Goal: Entertainment & Leisure: Consume media (video, audio)

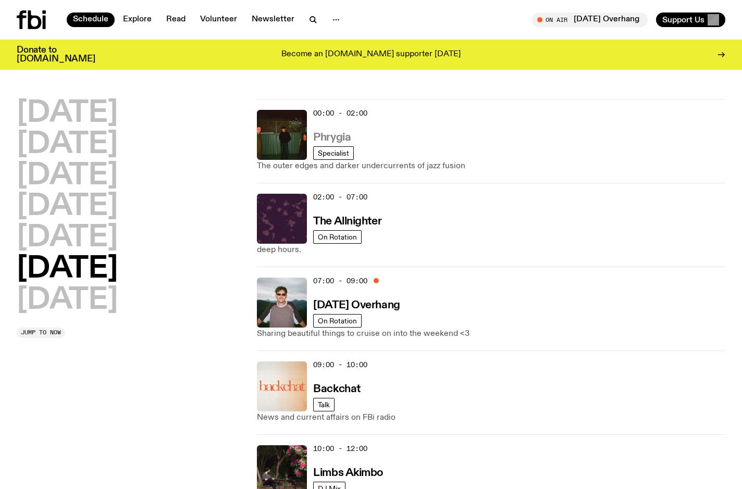
click at [328, 138] on h3 "Phrygia" at bounding box center [332, 137] width 38 height 11
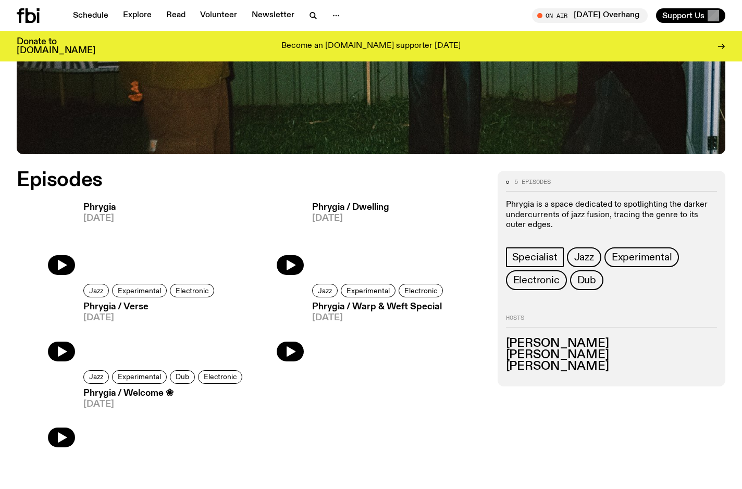
scroll to position [395, 0]
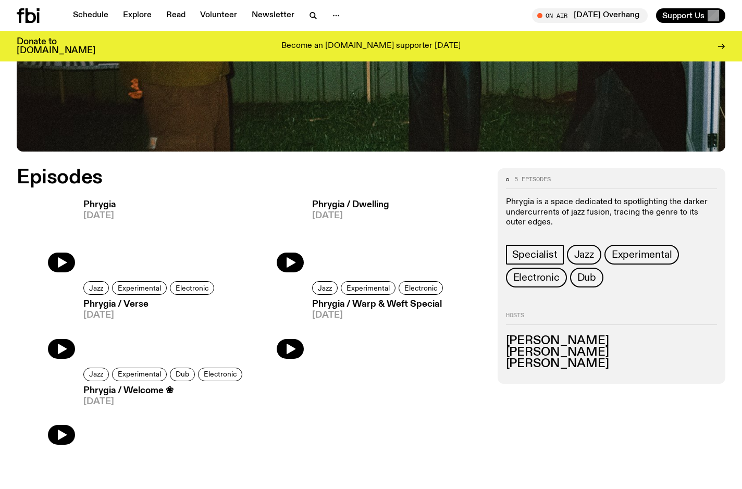
click at [96, 205] on h3 "Phrygia" at bounding box center [99, 205] width 33 height 9
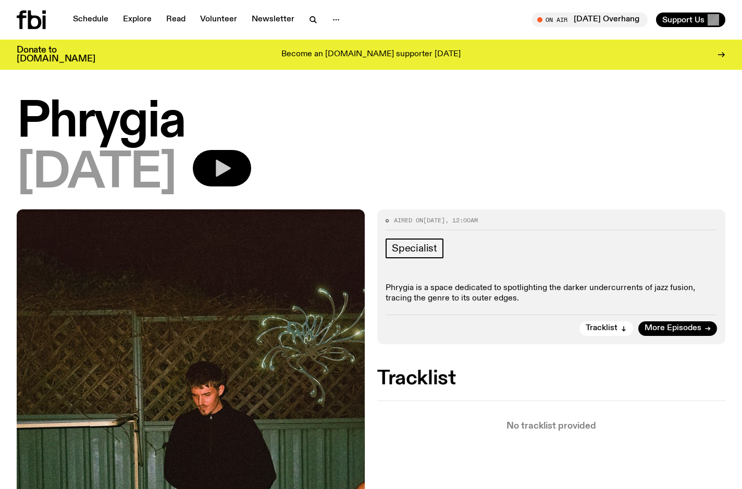
click at [231, 166] on icon "button" at bounding box center [223, 168] width 15 height 17
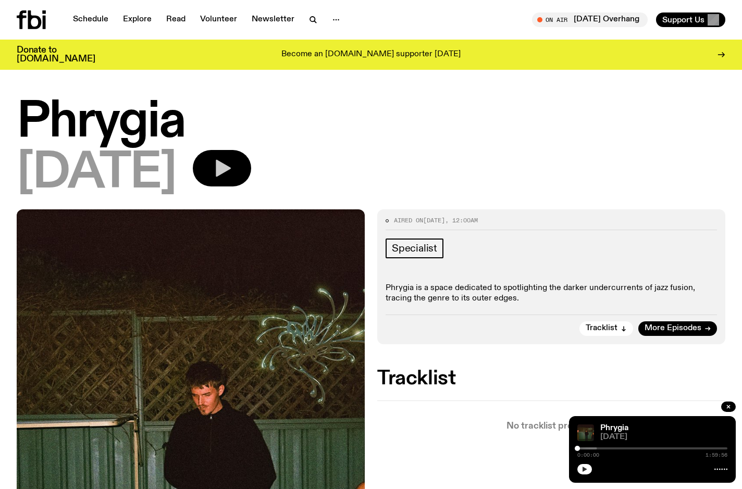
click at [580, 469] on button "button" at bounding box center [584, 469] width 15 height 10
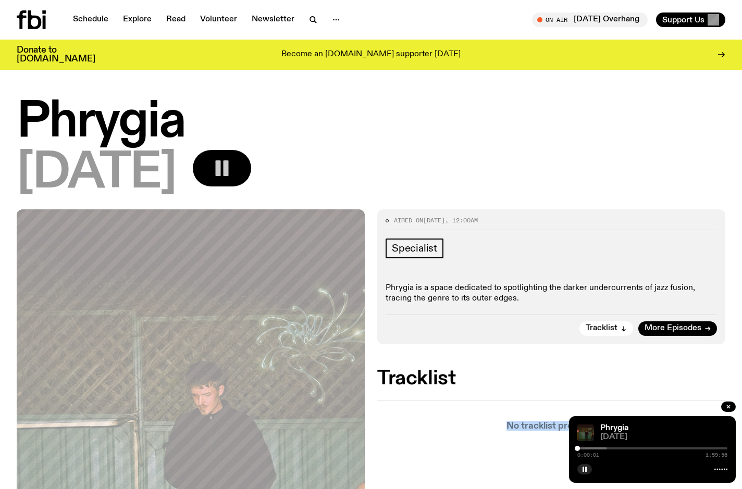
drag, startPoint x: 653, startPoint y: 425, endPoint x: 606, endPoint y: 383, distance: 62.7
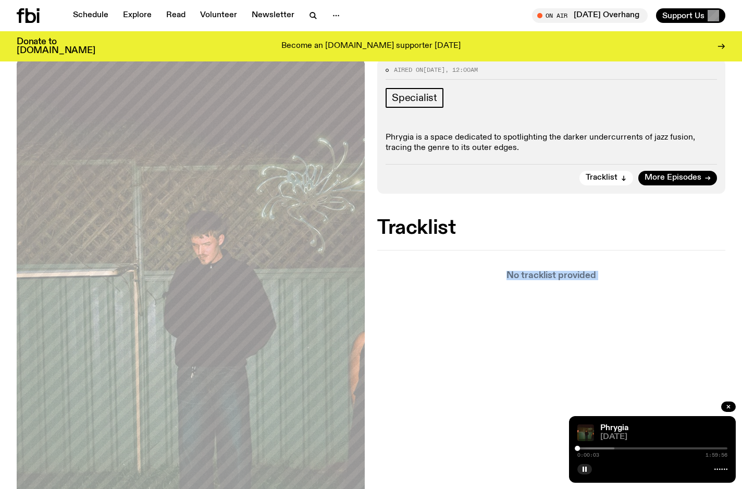
scroll to position [144, 0]
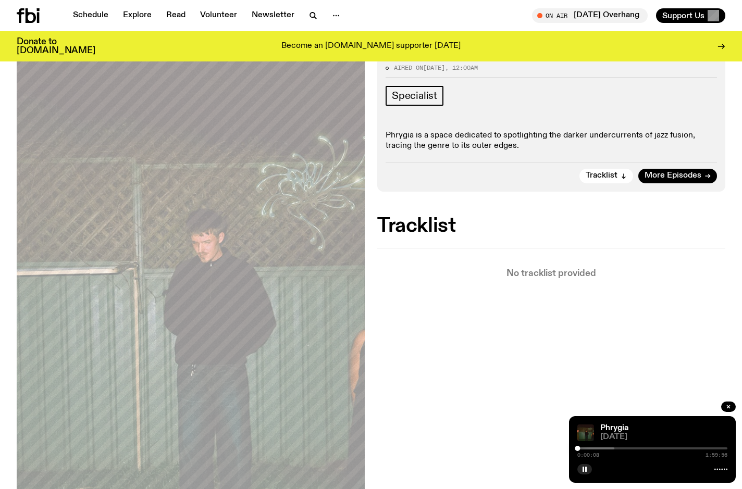
click at [582, 451] on div "0:00:08 1:59:56" at bounding box center [652, 451] width 150 height 13
click at [584, 449] on div at bounding box center [539, 449] width 150 height 2
click at [614, 451] on div "0:05:31 1:59:56" at bounding box center [652, 451] width 150 height 13
click at [614, 450] on div "0:05:32 1:59:56" at bounding box center [652, 451] width 150 height 13
drag, startPoint x: 585, startPoint y: 450, endPoint x: 608, endPoint y: 449, distance: 23.5
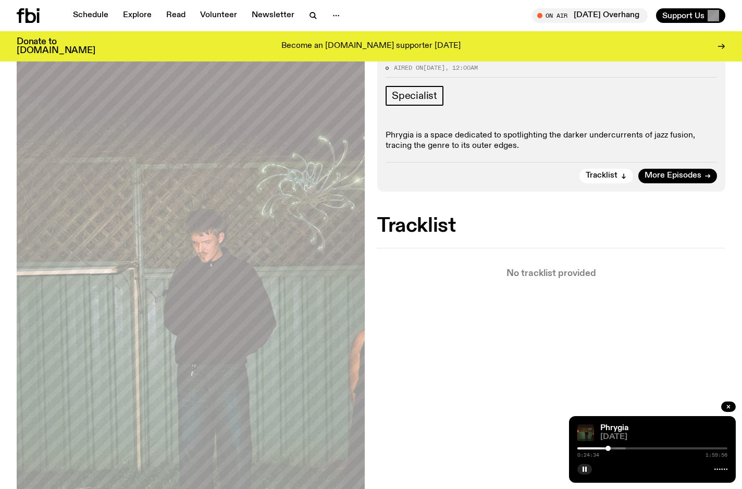
click at [608, 449] on div at bounding box center [607, 448] width 5 height 5
click at [609, 450] on div at bounding box center [608, 448] width 5 height 5
click at [584, 469] on rect "button" at bounding box center [583, 469] width 2 height 5
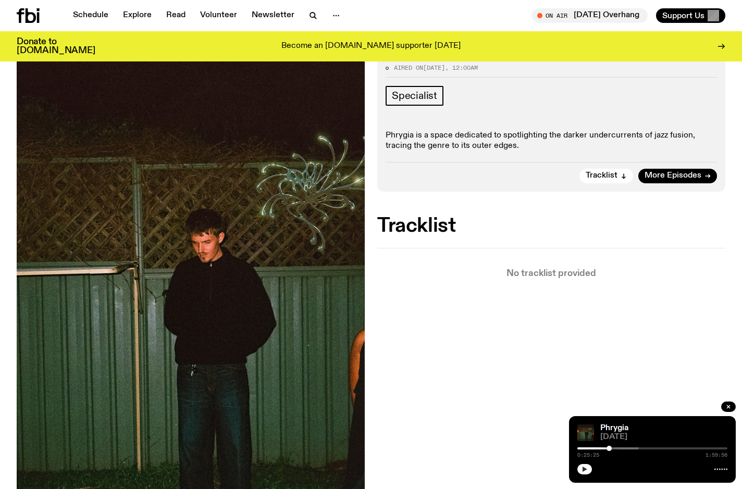
click at [585, 470] on icon "button" at bounding box center [584, 469] width 5 height 5
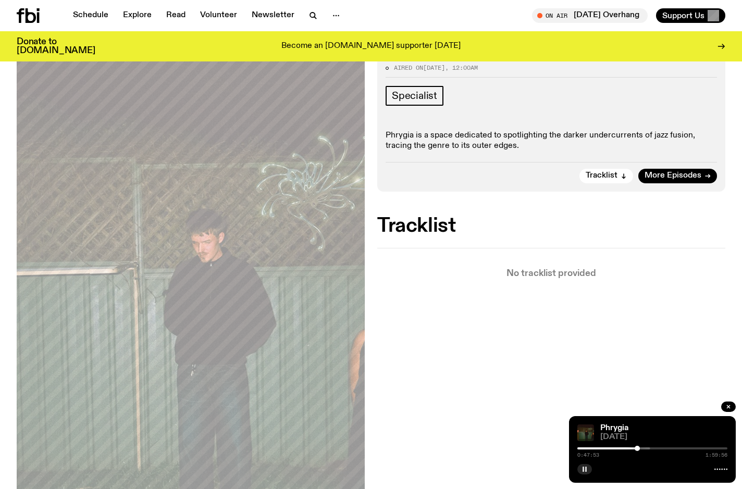
drag, startPoint x: 611, startPoint y: 451, endPoint x: 637, endPoint y: 450, distance: 26.6
click at [637, 450] on div at bounding box center [637, 448] width 5 height 5
click at [586, 471] on rect "button" at bounding box center [586, 469] width 2 height 5
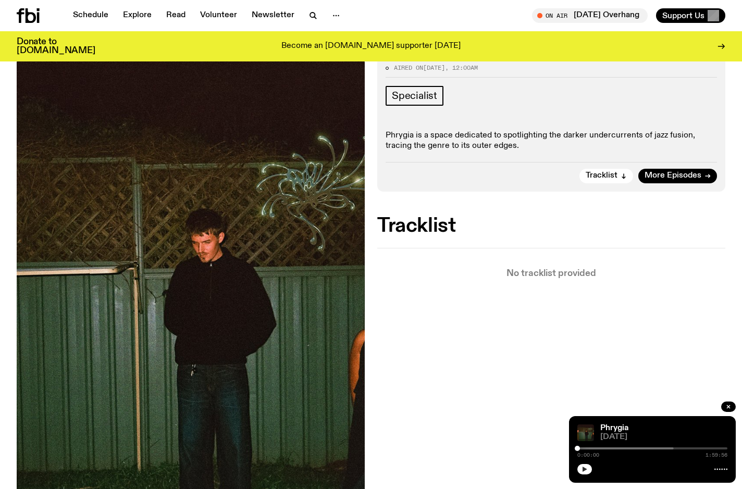
drag, startPoint x: 638, startPoint y: 448, endPoint x: 565, endPoint y: 449, distance: 72.4
click at [573, 454] on div "Phrygia [DATE] 0:00:00 1:59:56" at bounding box center [652, 449] width 167 height 67
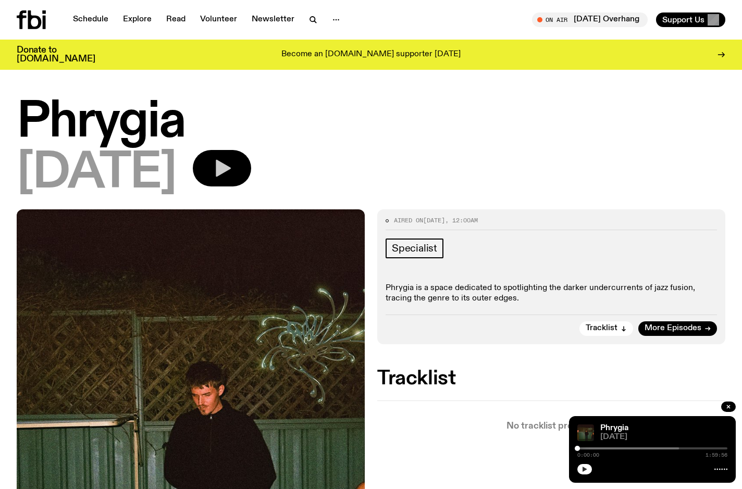
scroll to position [0, 0]
click at [622, 326] on icon "button" at bounding box center [624, 329] width 6 height 6
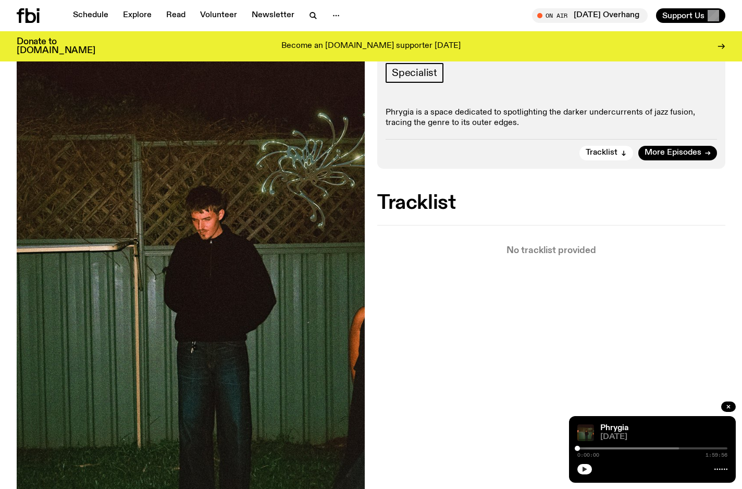
scroll to position [163, 0]
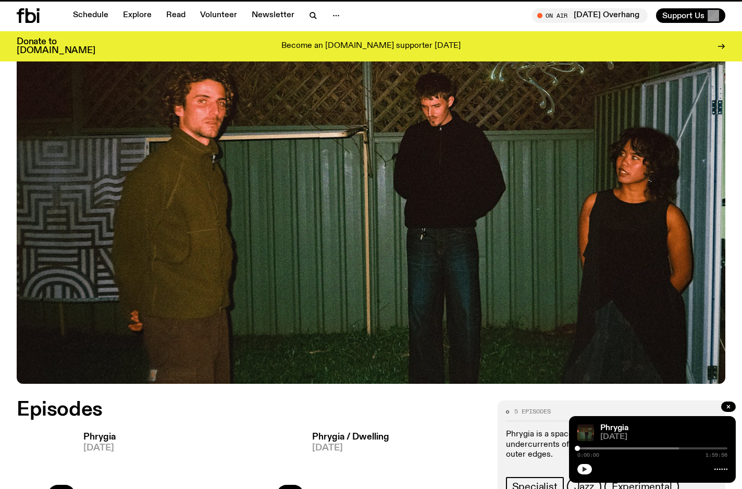
scroll to position [395, 0]
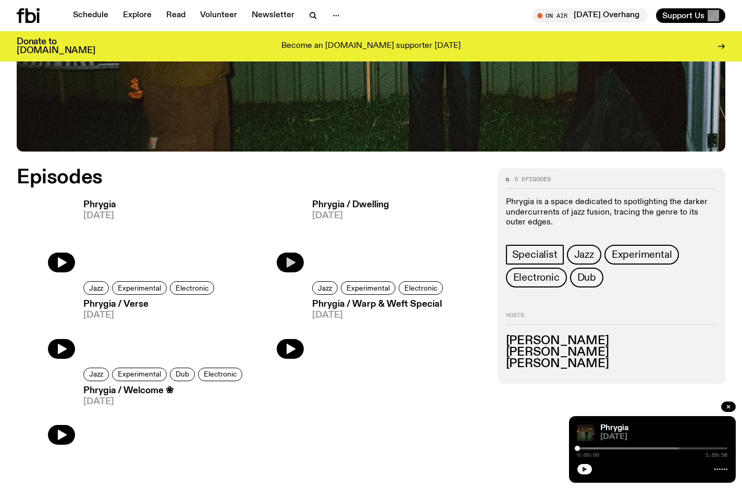
click at [290, 259] on icon "button" at bounding box center [290, 262] width 13 height 13
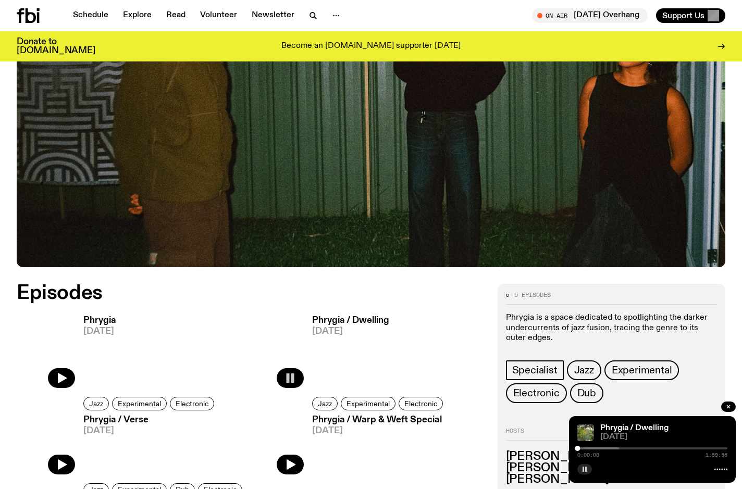
scroll to position [282, 0]
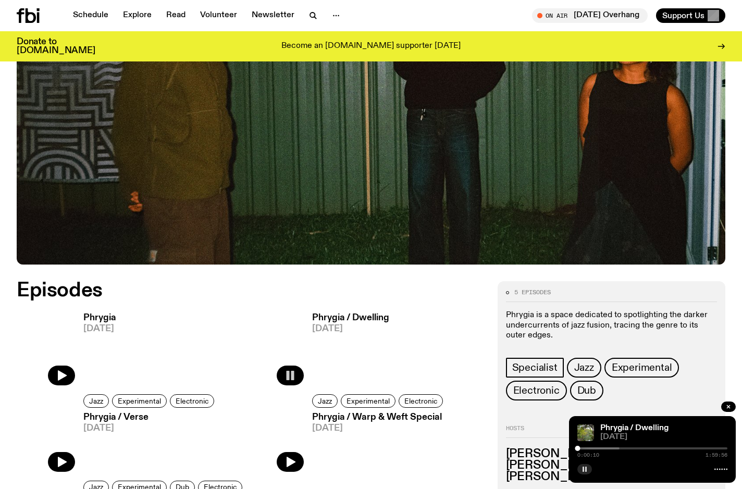
click at [291, 376] on rect "button" at bounding box center [292, 375] width 3 height 9
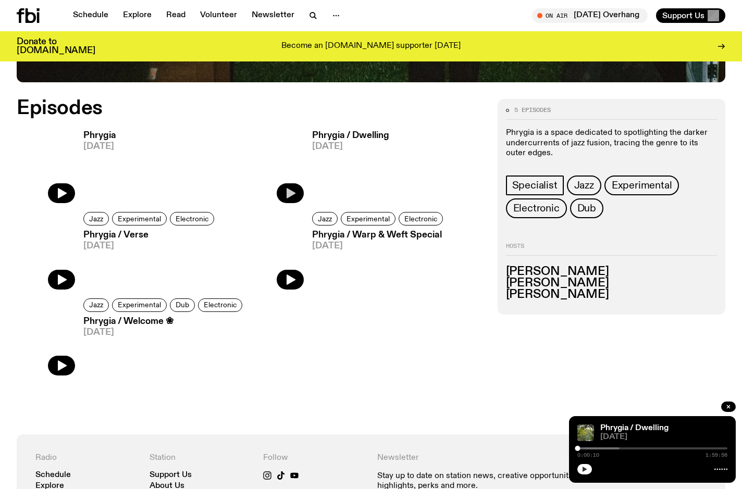
scroll to position [473, 0]
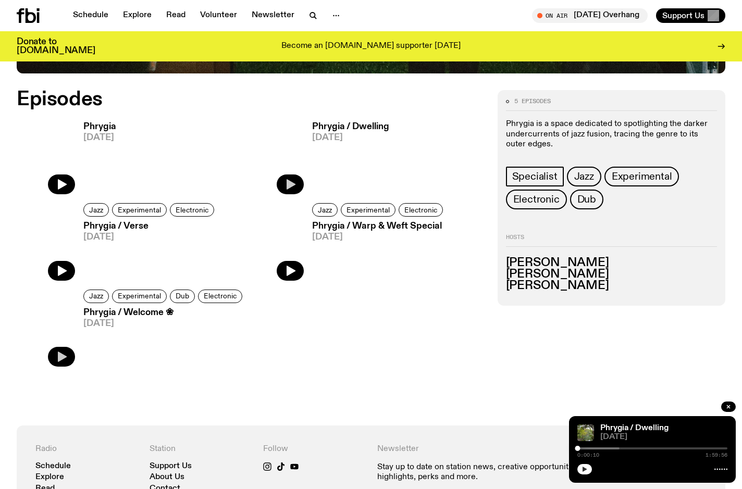
click at [60, 355] on icon "button" at bounding box center [62, 357] width 9 height 10
drag, startPoint x: 578, startPoint y: 451, endPoint x: 672, endPoint y: 459, distance: 93.6
click at [678, 451] on div at bounding box center [675, 448] width 5 height 5
drag, startPoint x: 679, startPoint y: 450, endPoint x: 646, endPoint y: 452, distance: 33.4
click at [646, 452] on div "0:55:00 2:00:00" at bounding box center [652, 451] width 150 height 13
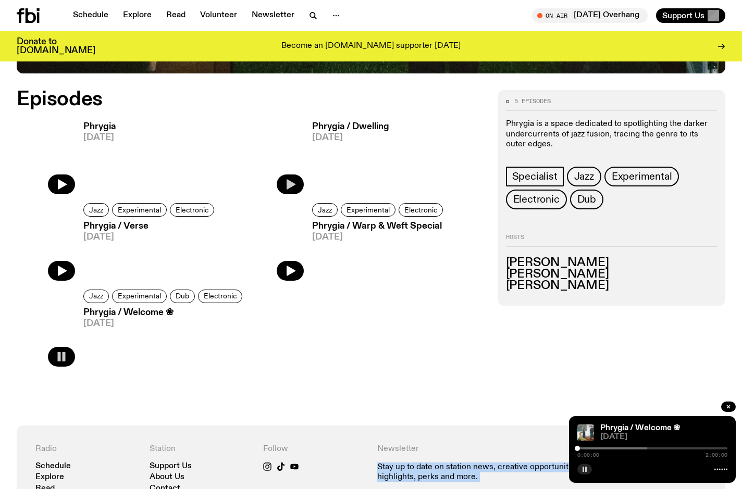
drag, startPoint x: 647, startPoint y: 450, endPoint x: 527, endPoint y: 451, distance: 119.8
click at [556, 452] on div "Schedule Explore Read Volunteer Newsletter About Us Contact Champions of emergi…" at bounding box center [371, 163] width 742 height 1273
click at [433, 358] on div "Episodes Phrygia [DATE] Phrygia / Dwelling [DATE] Jazz Experimental Electronic …" at bounding box center [251, 233] width 468 height 286
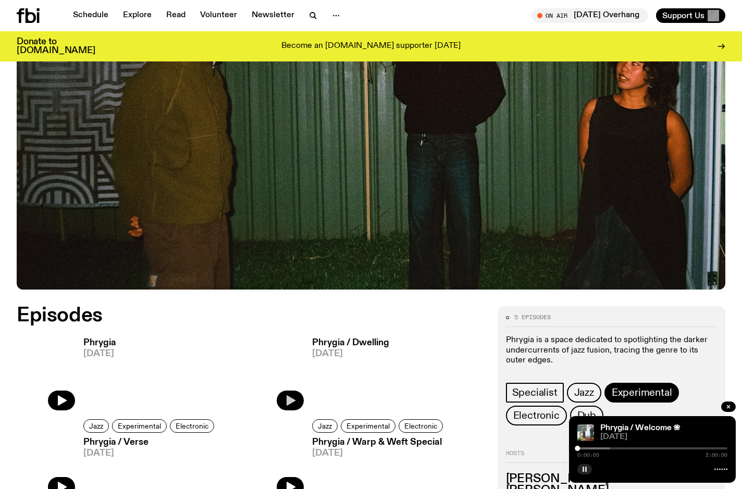
scroll to position [263, 0]
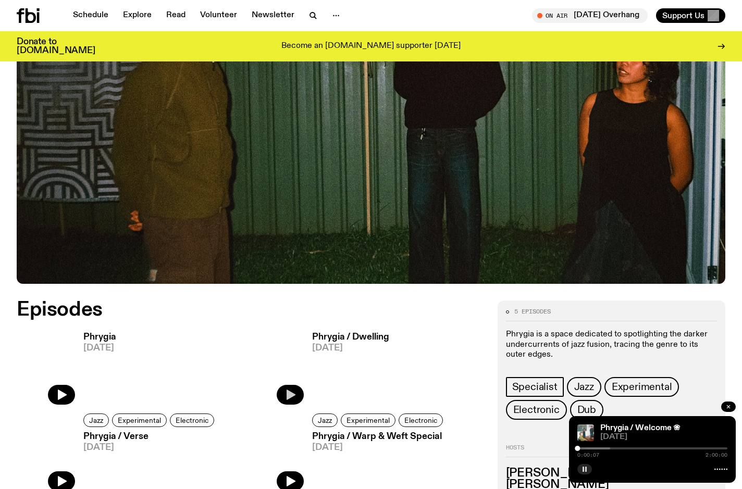
click at [728, 406] on icon "button" at bounding box center [728, 407] width 6 height 6
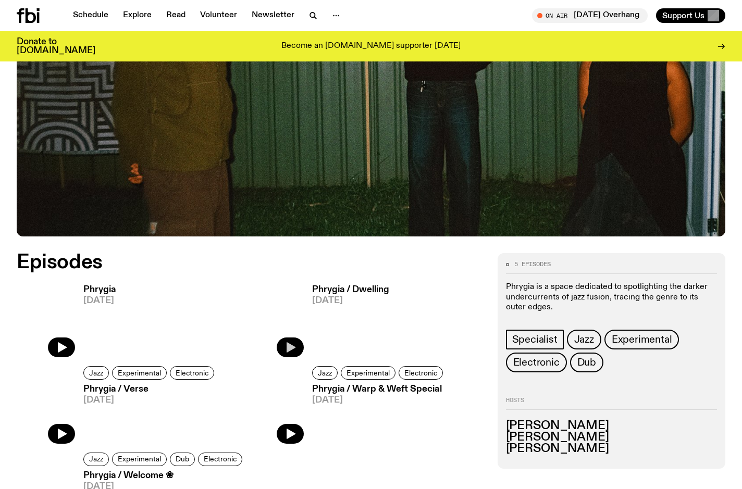
scroll to position [309, 0]
